Goal: Information Seeking & Learning: Learn about a topic

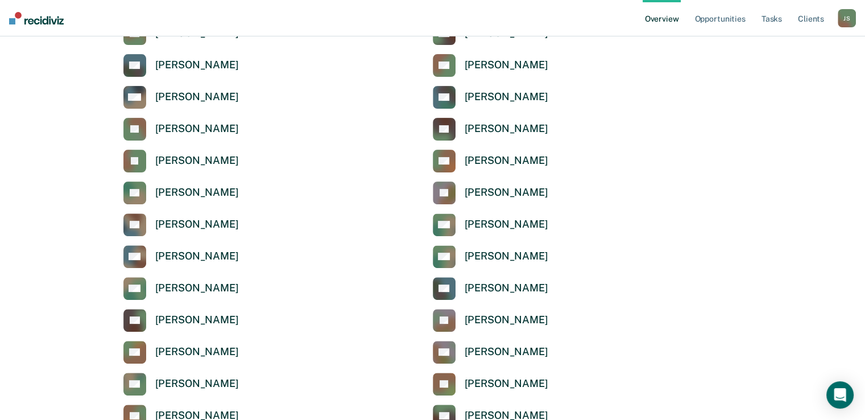
scroll to position [389, 0]
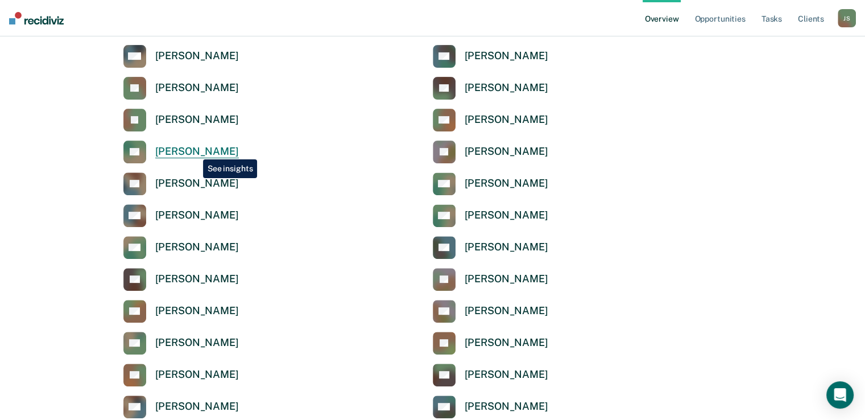
click at [195, 151] on div "[PERSON_NAME]" at bounding box center [197, 151] width 84 height 13
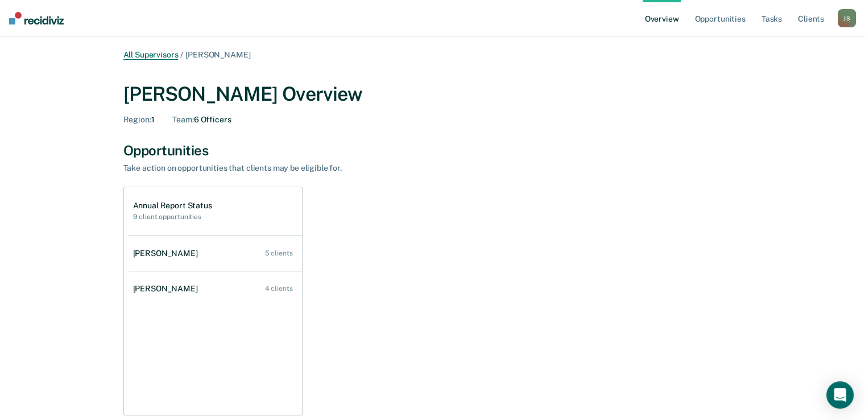
click at [157, 57] on link "All Supervisors" at bounding box center [150, 55] width 55 height 10
